Goal: Information Seeking & Learning: Check status

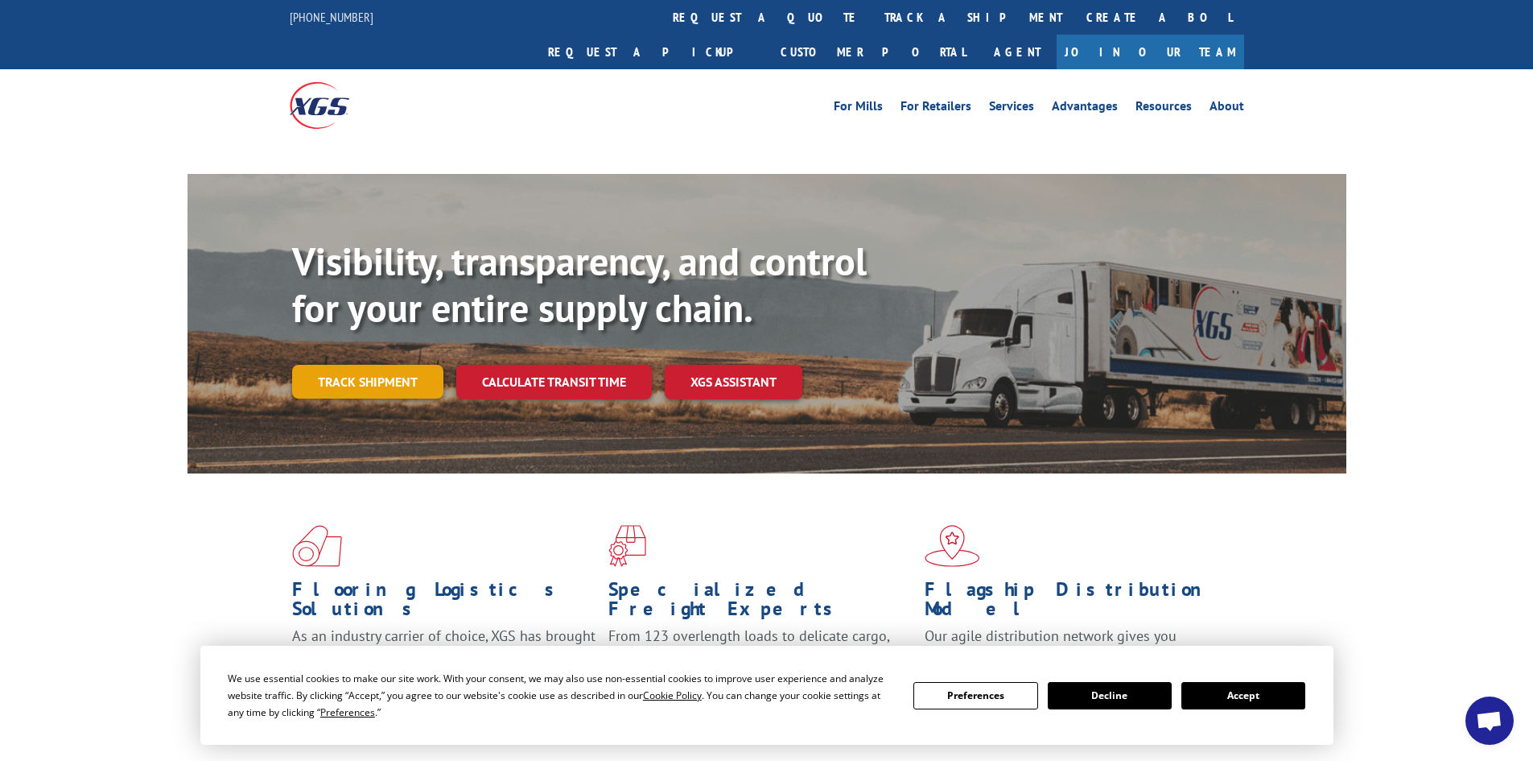
click at [379, 345] on div "Visibility, transparency, and control for your entire supply chain. Track shipm…" at bounding box center [819, 350] width 1054 height 225
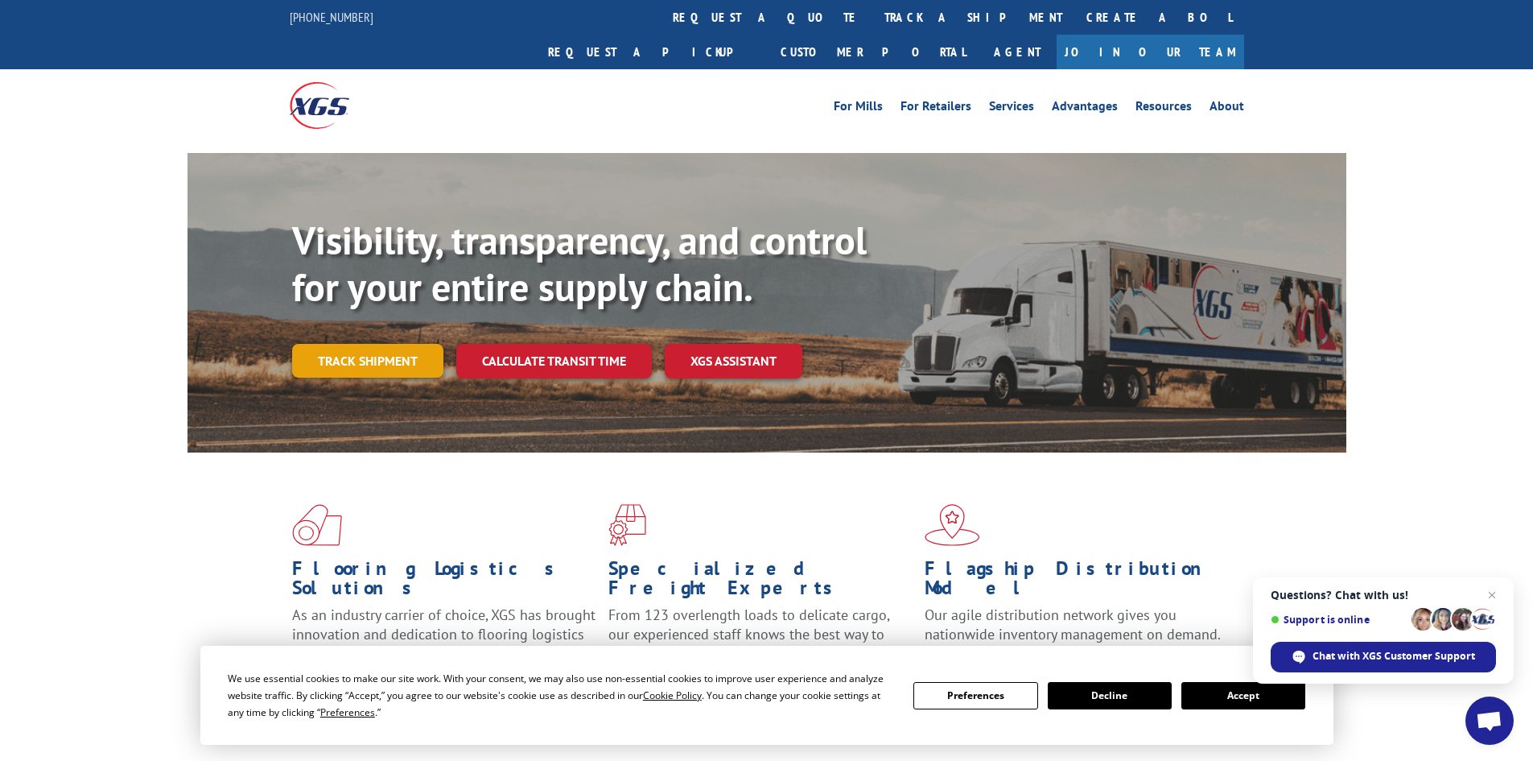
click at [373, 344] on link "Track shipment" at bounding box center [367, 361] width 151 height 34
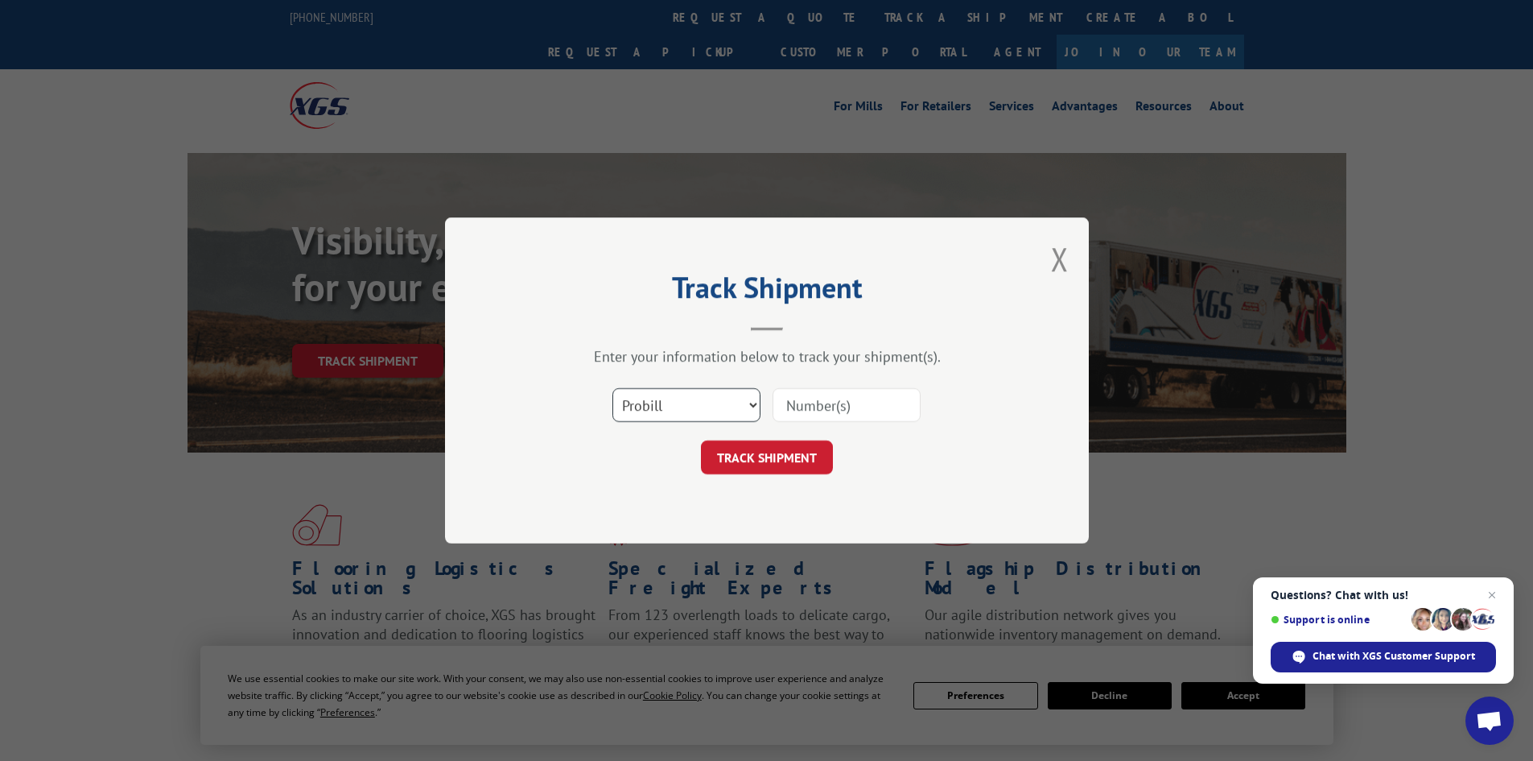
click at [738, 409] on select "Select category... Probill BOL PO" at bounding box center [686, 405] width 148 height 34
select select "bol"
click at [612, 388] on select "Select category... Probill BOL PO" at bounding box center [686, 405] width 148 height 34
click at [882, 398] on input at bounding box center [847, 405] width 148 height 34
type input "5282297"
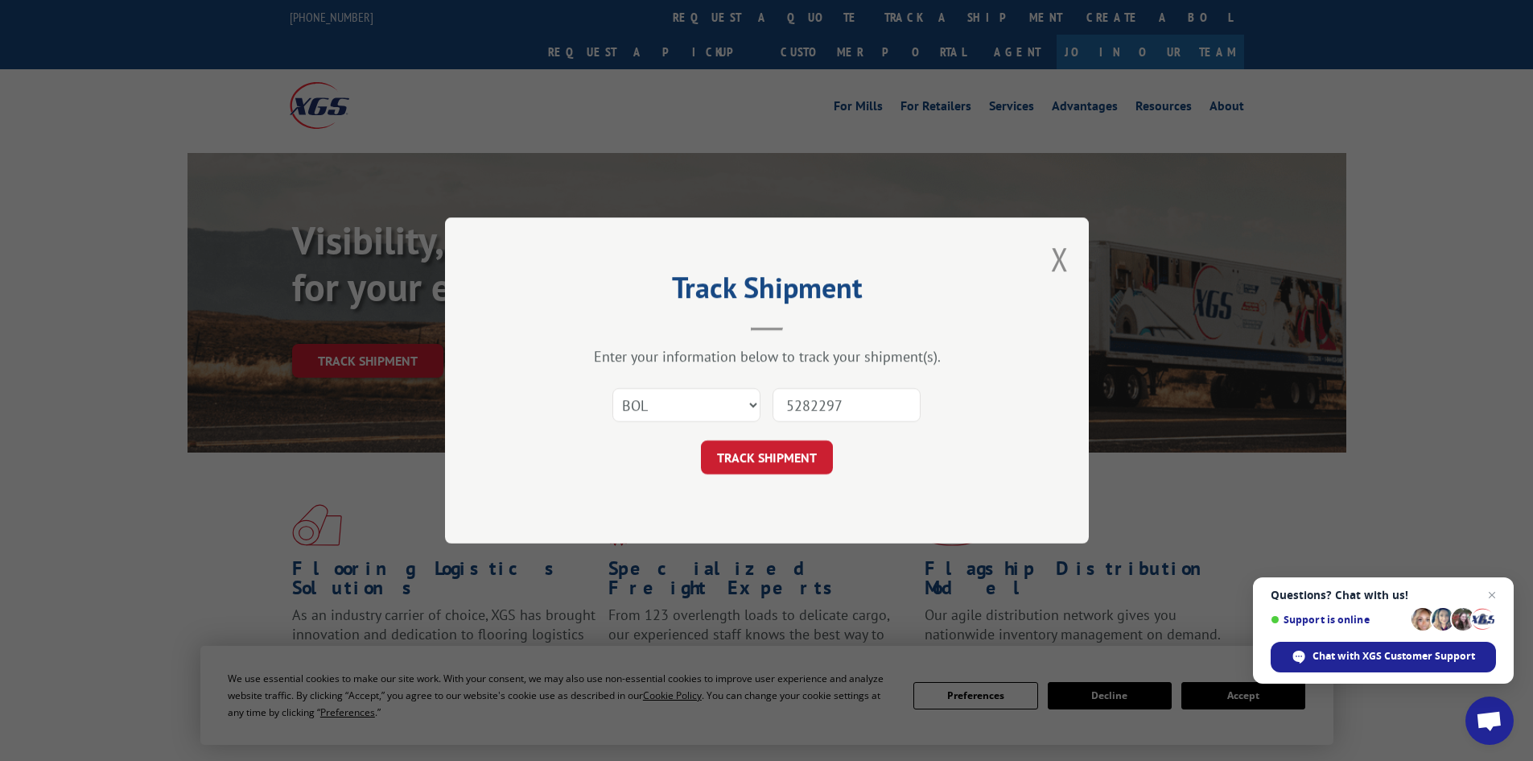
click button "TRACK SHIPMENT" at bounding box center [767, 457] width 132 height 34
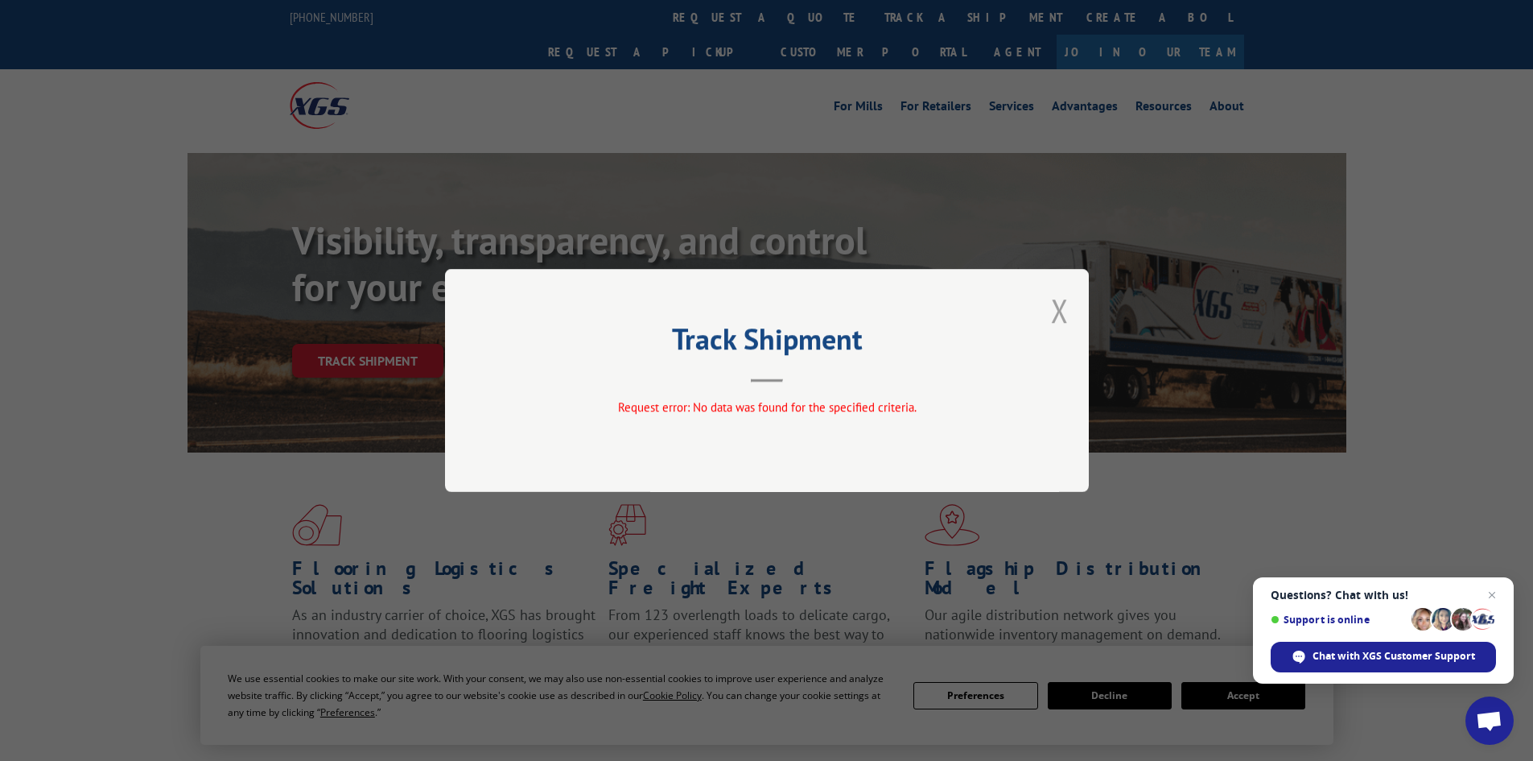
click at [1060, 311] on button "Close modal" at bounding box center [1060, 310] width 18 height 43
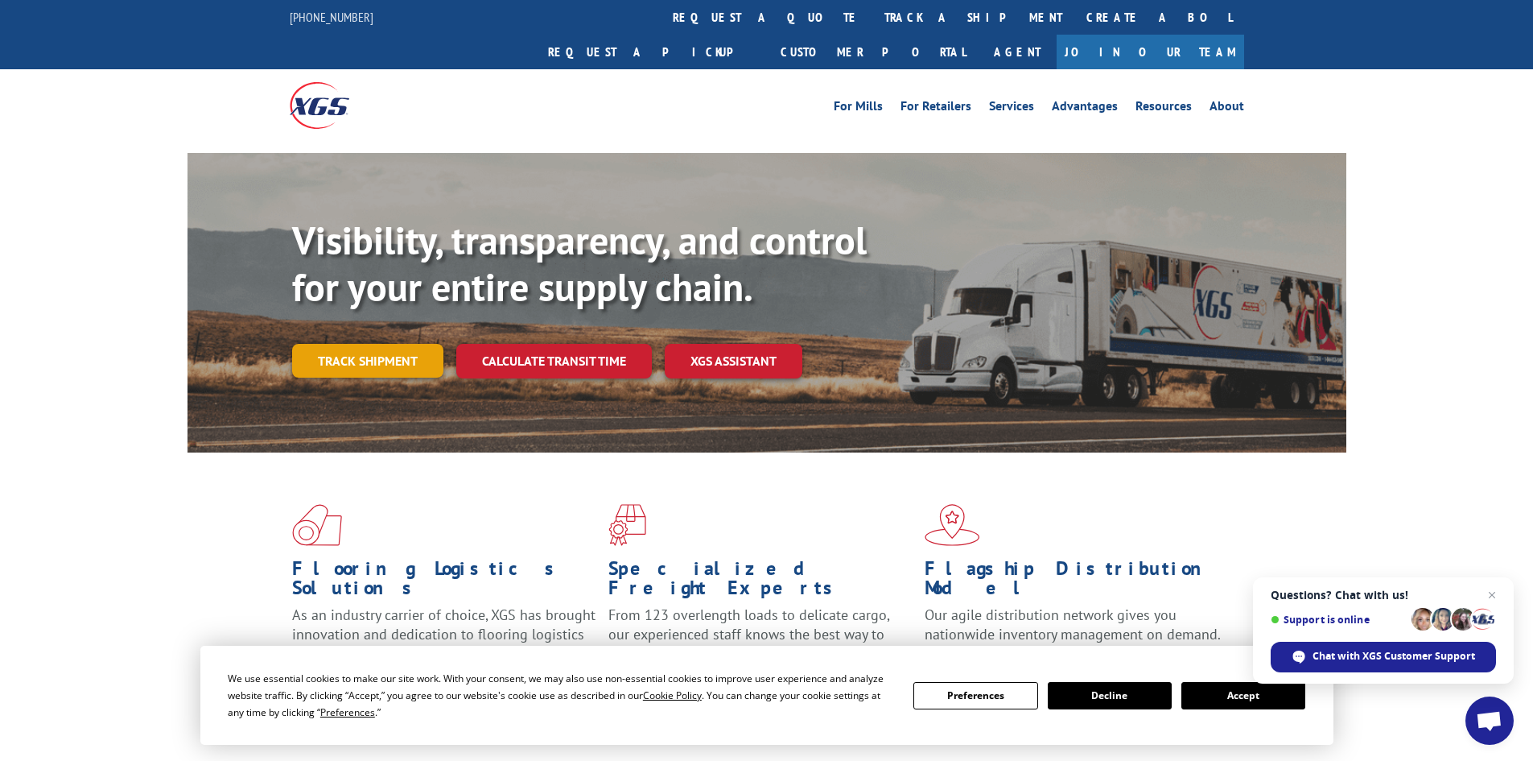
click at [361, 344] on link "Track shipment" at bounding box center [367, 361] width 151 height 34
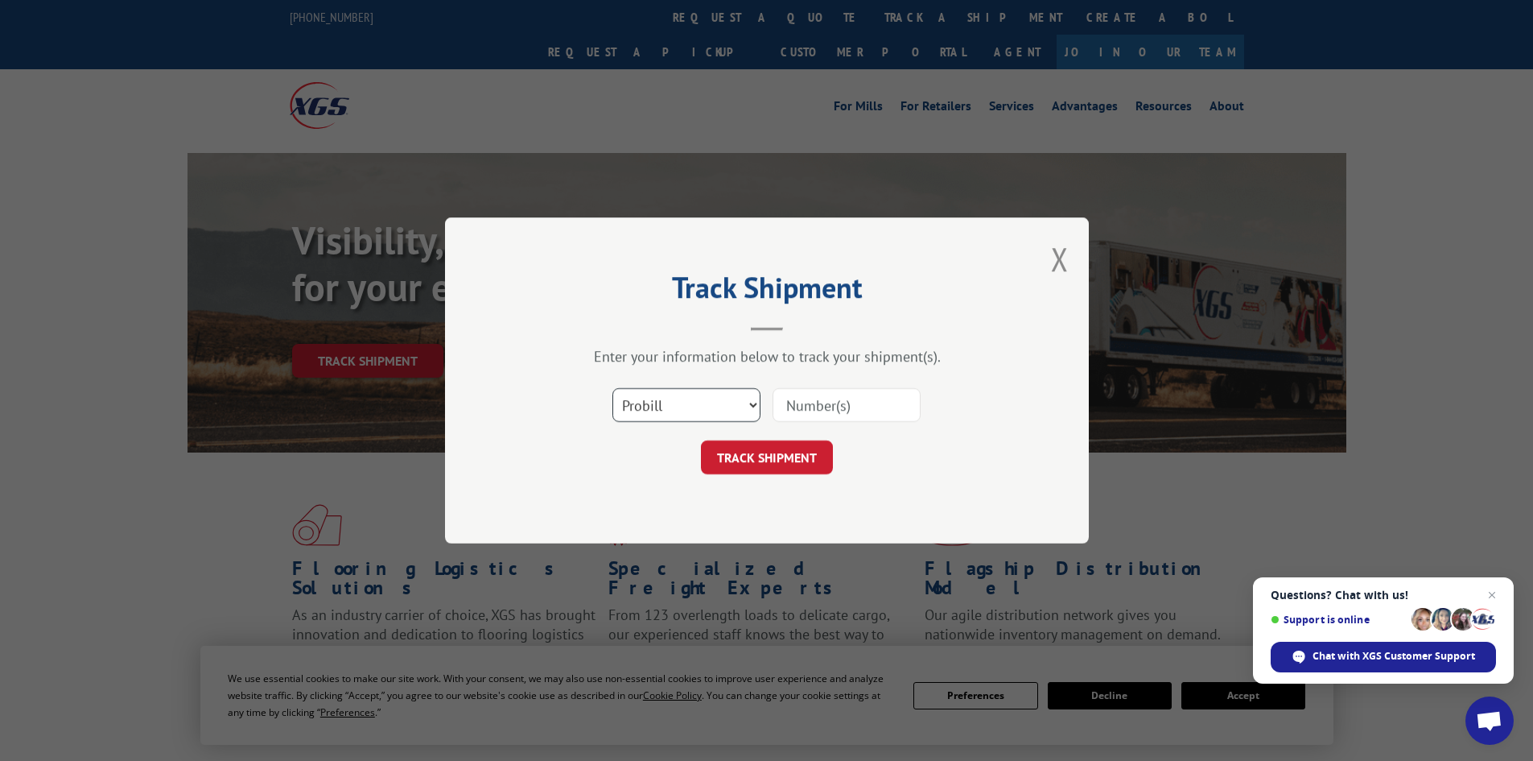
click at [711, 398] on select "Select category... Probill BOL PO" at bounding box center [686, 405] width 148 height 34
select select "bol"
click at [612, 388] on select "Select category... Probill BOL PO" at bounding box center [686, 405] width 148 height 34
click at [860, 407] on input at bounding box center [847, 405] width 148 height 34
type input "5282297"
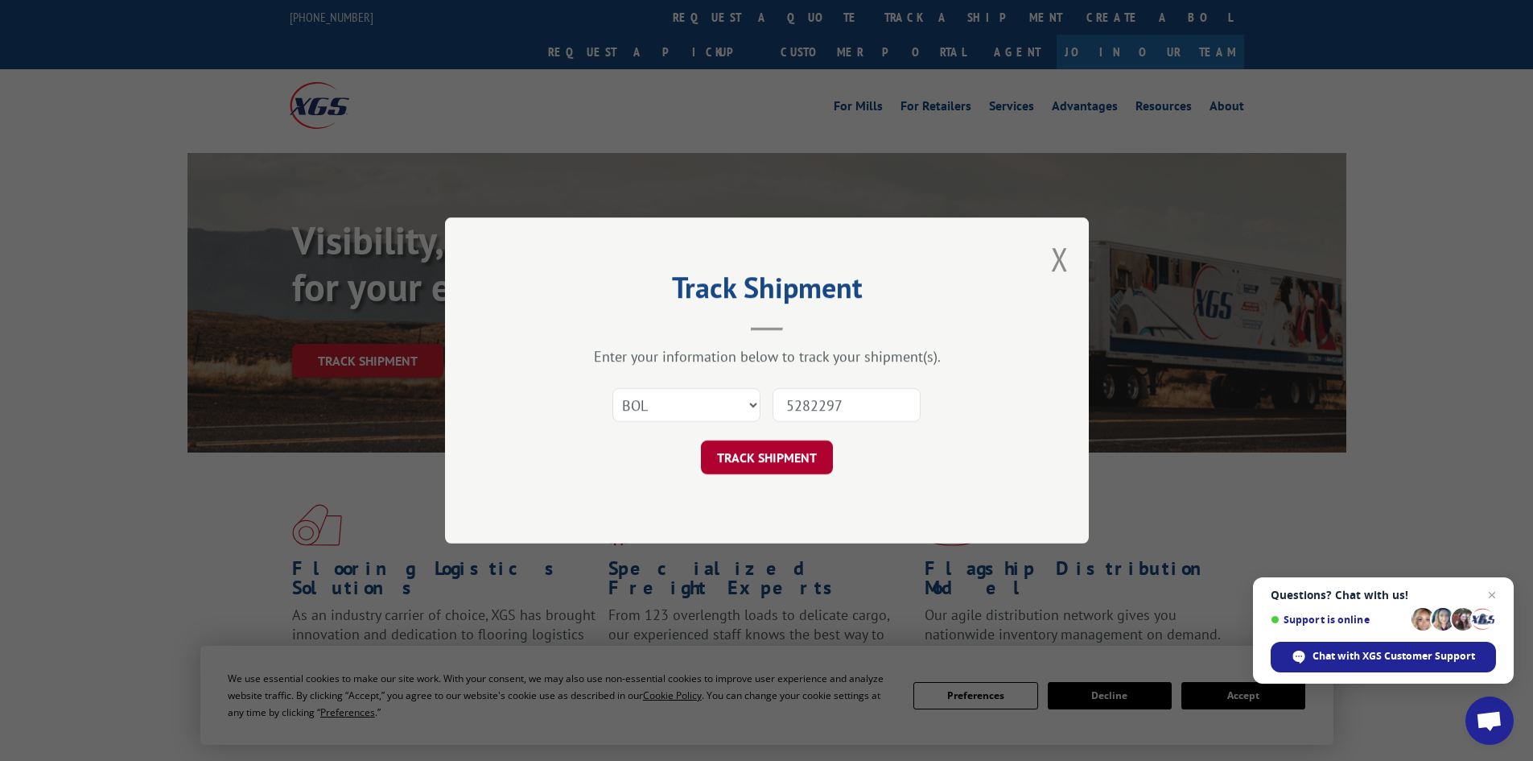
click at [763, 459] on button "TRACK SHIPMENT" at bounding box center [767, 457] width 132 height 34
